Goal: Find specific page/section: Find specific page/section

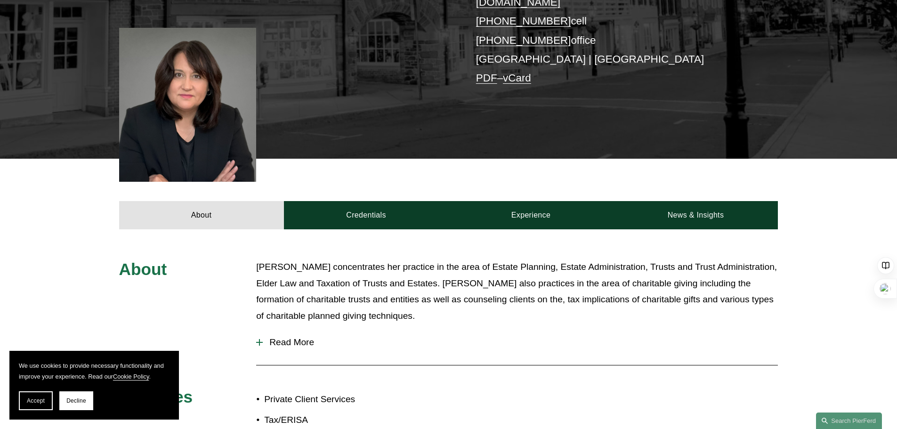
scroll to position [377, 0]
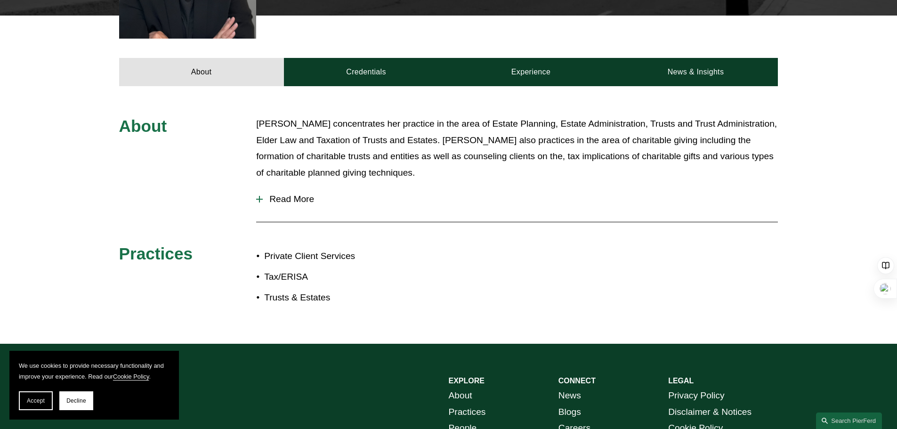
click at [261, 196] on div at bounding box center [259, 199] width 7 height 7
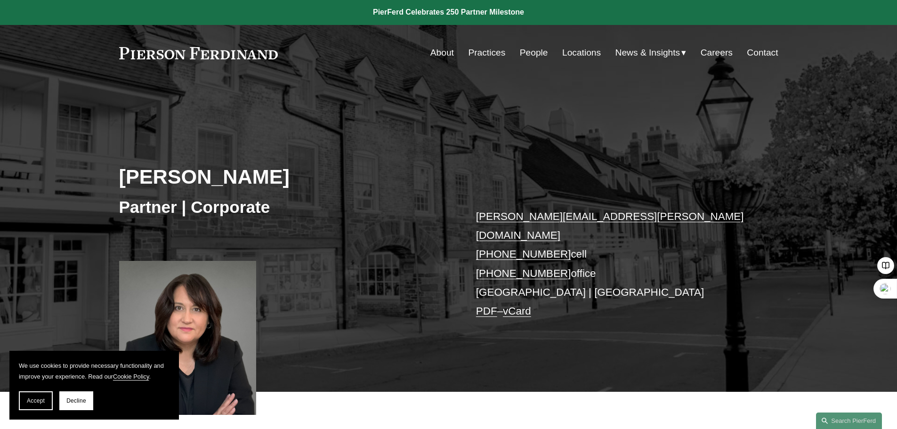
scroll to position [0, 0]
click at [572, 56] on link "Locations" at bounding box center [581, 53] width 39 height 18
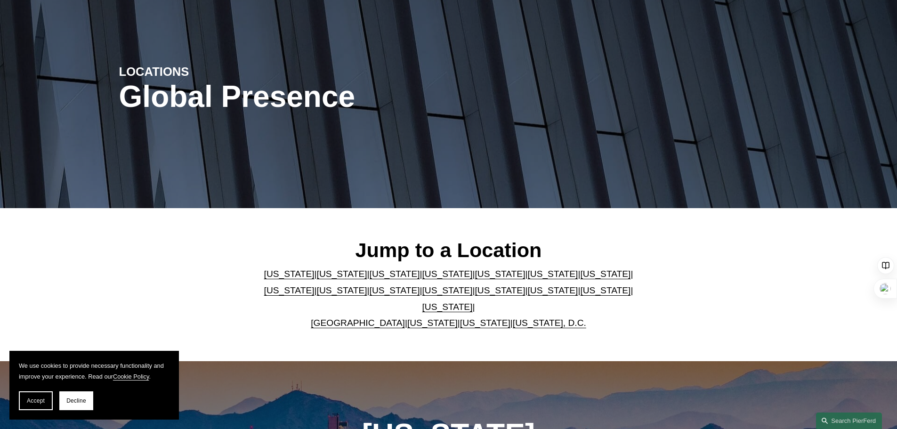
scroll to position [94, 0]
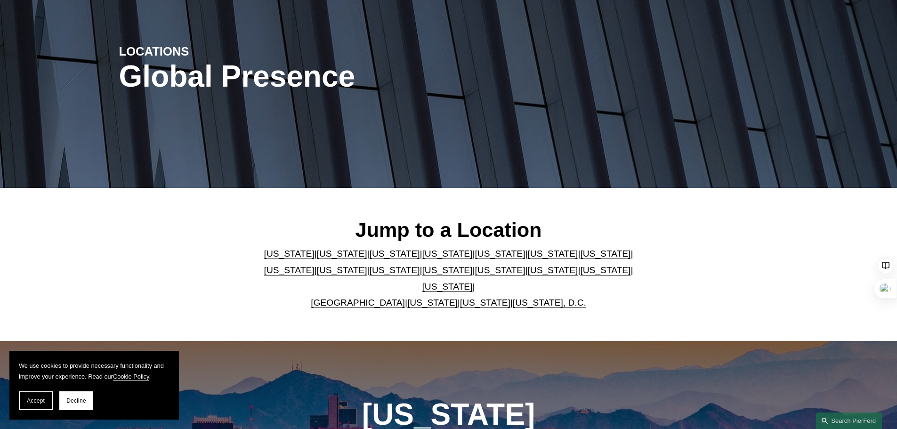
click at [580, 273] on link "[US_STATE]" at bounding box center [605, 270] width 50 height 10
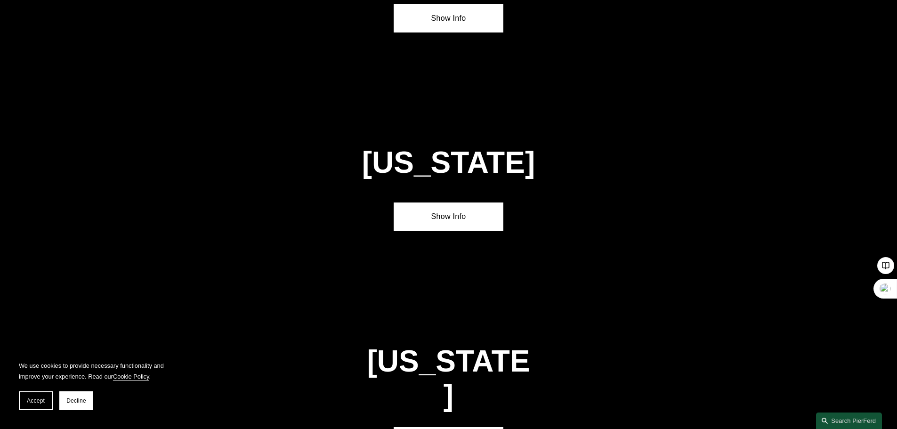
scroll to position [3006, 0]
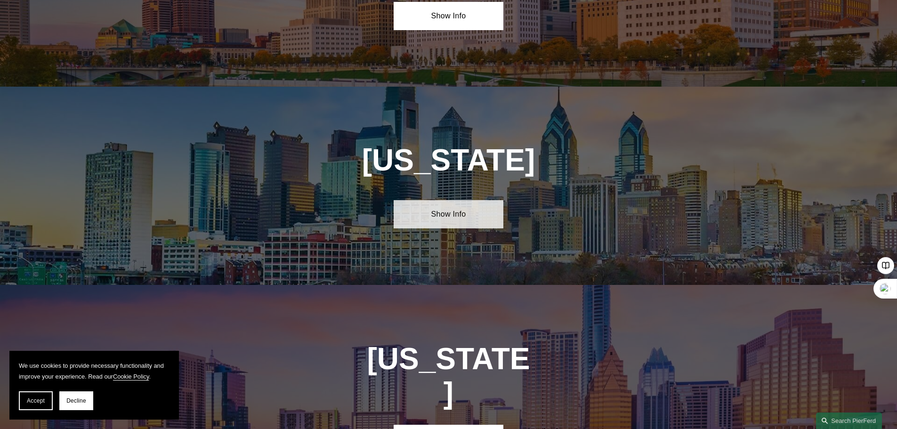
click at [445, 200] on link "Show Info" at bounding box center [449, 214] width 110 height 28
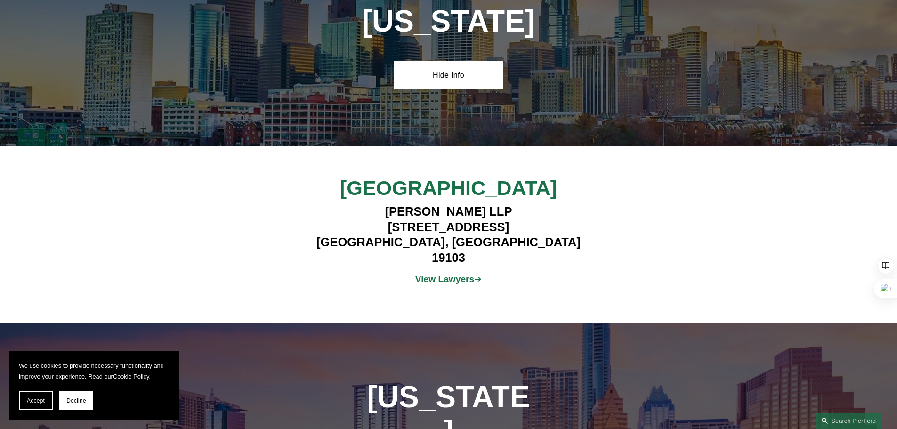
scroll to position [3053, 0]
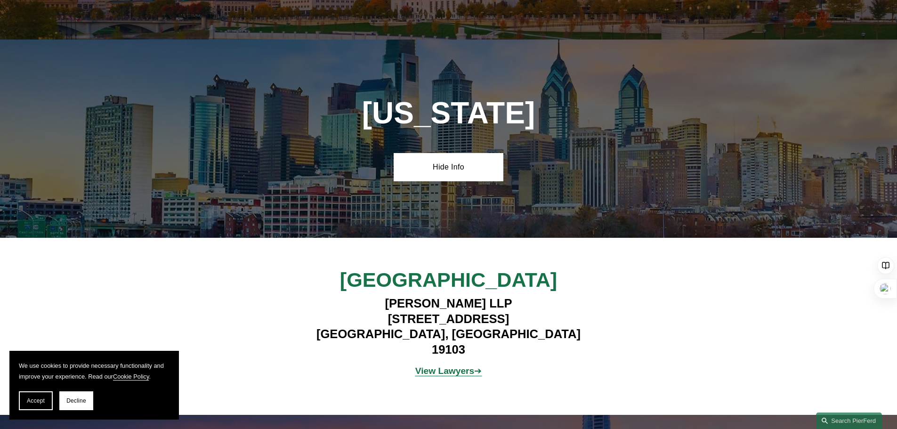
click at [456, 366] on strong "View Lawyers" at bounding box center [444, 371] width 59 height 10
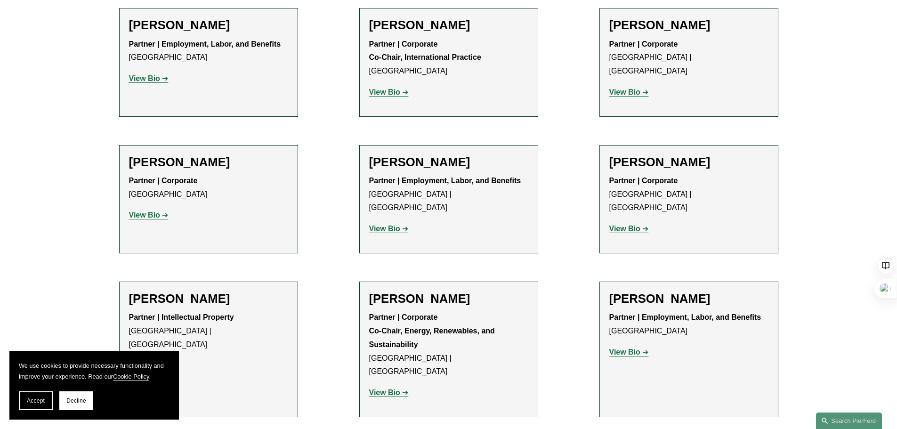
scroll to position [1365, 0]
